Goal: Transaction & Acquisition: Download file/media

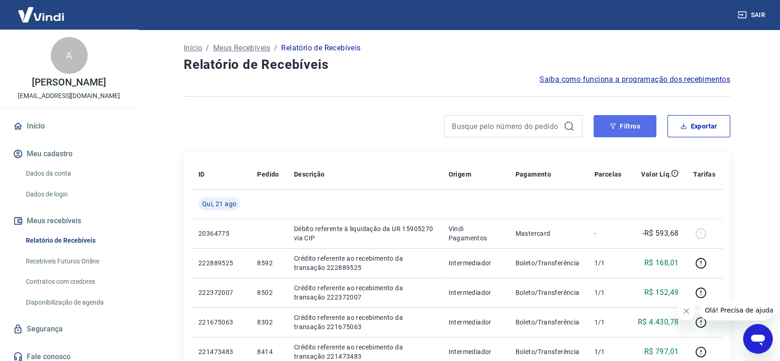
click at [609, 127] on button "Filtros" at bounding box center [625, 126] width 63 height 22
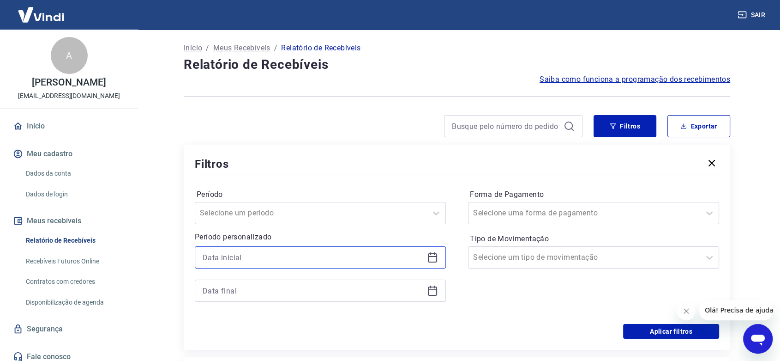
click at [211, 263] on input at bounding box center [313, 257] width 221 height 14
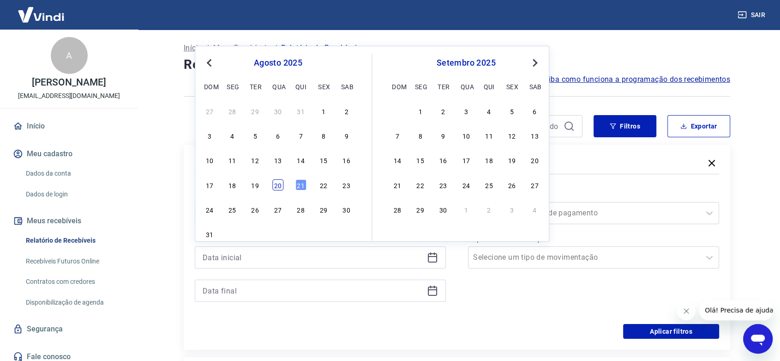
click at [277, 186] on div "20" at bounding box center [277, 184] width 11 height 11
type input "[DATE]"
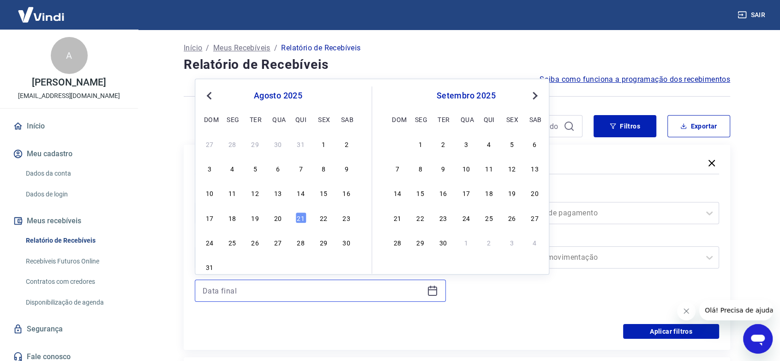
click at [221, 285] on input at bounding box center [313, 291] width 221 height 14
click at [304, 217] on div "21" at bounding box center [301, 217] width 11 height 11
type input "[DATE]"
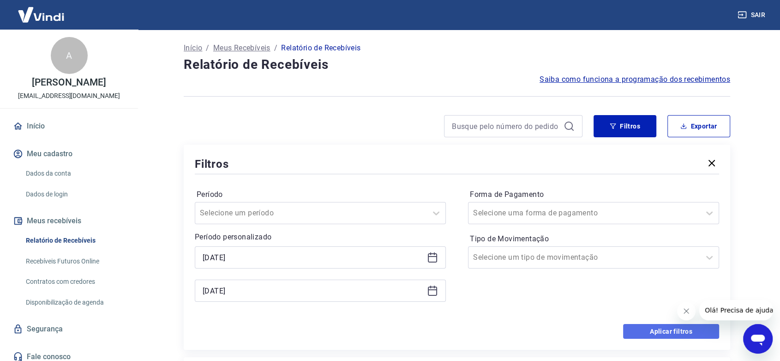
click at [664, 335] on button "Aplicar filtros" at bounding box center [671, 331] width 96 height 15
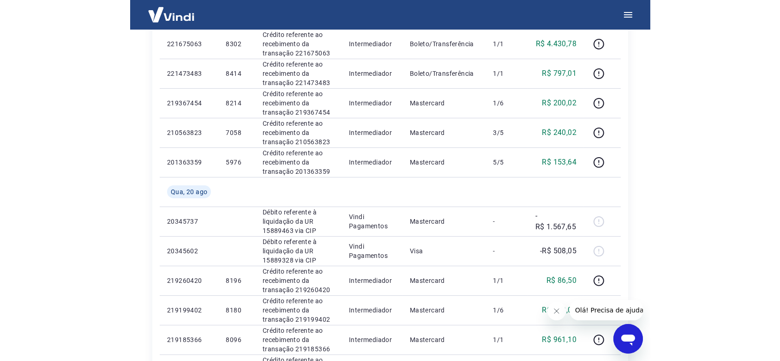
scroll to position [51, 0]
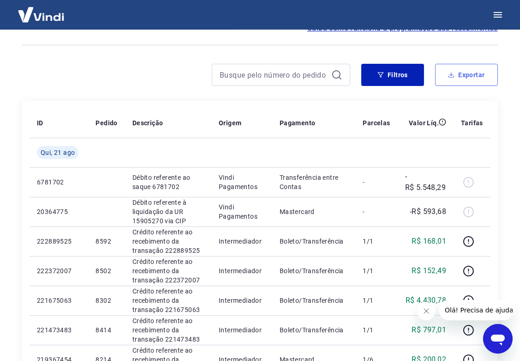
click at [467, 74] on button "Exportar" at bounding box center [466, 75] width 63 height 22
type input "[DATE]"
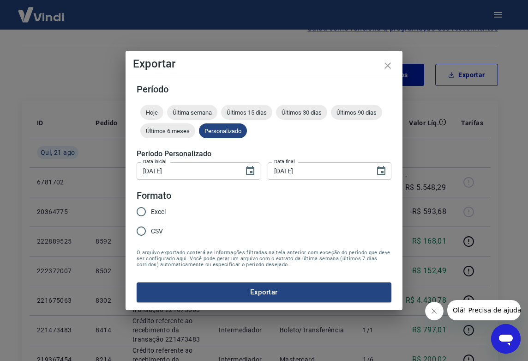
click at [154, 214] on span "Excel" at bounding box center [158, 212] width 15 height 10
click at [151, 214] on input "Excel" at bounding box center [141, 211] width 19 height 19
radio input "true"
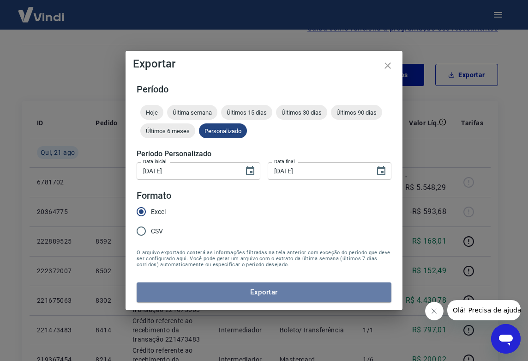
click at [225, 295] on button "Exportar" at bounding box center [264, 291] width 255 height 19
